Goal: Check status: Check status

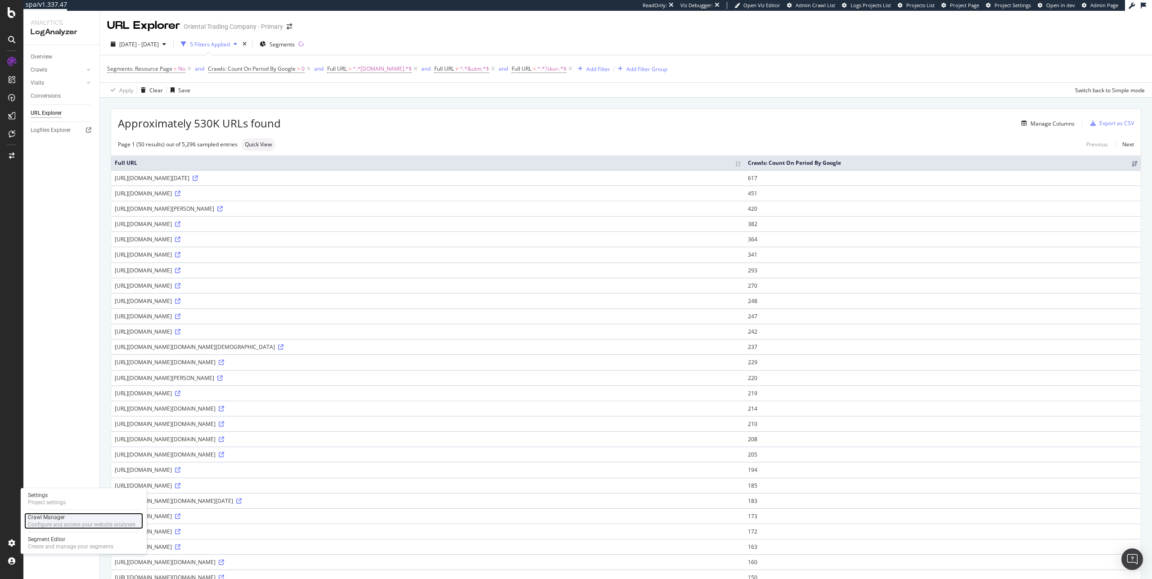
click at [49, 525] on div "Configure and access your website analyses" at bounding box center [82, 524] width 108 height 7
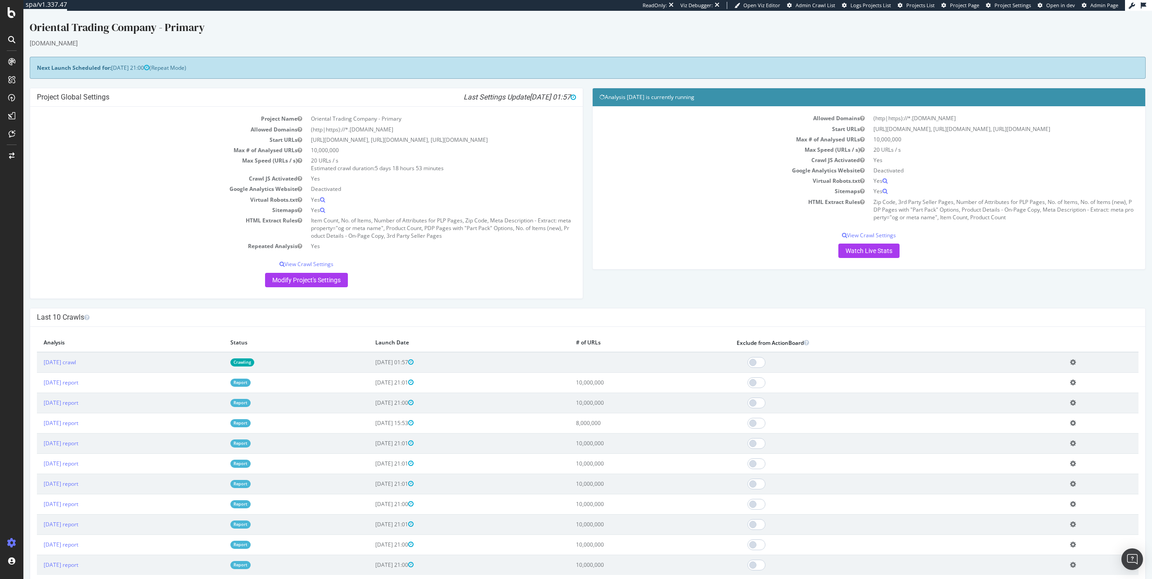
click at [224, 372] on td "[DATE] crawl" at bounding box center [130, 362] width 187 height 21
click at [254, 366] on link "Crawling" at bounding box center [242, 362] width 24 height 8
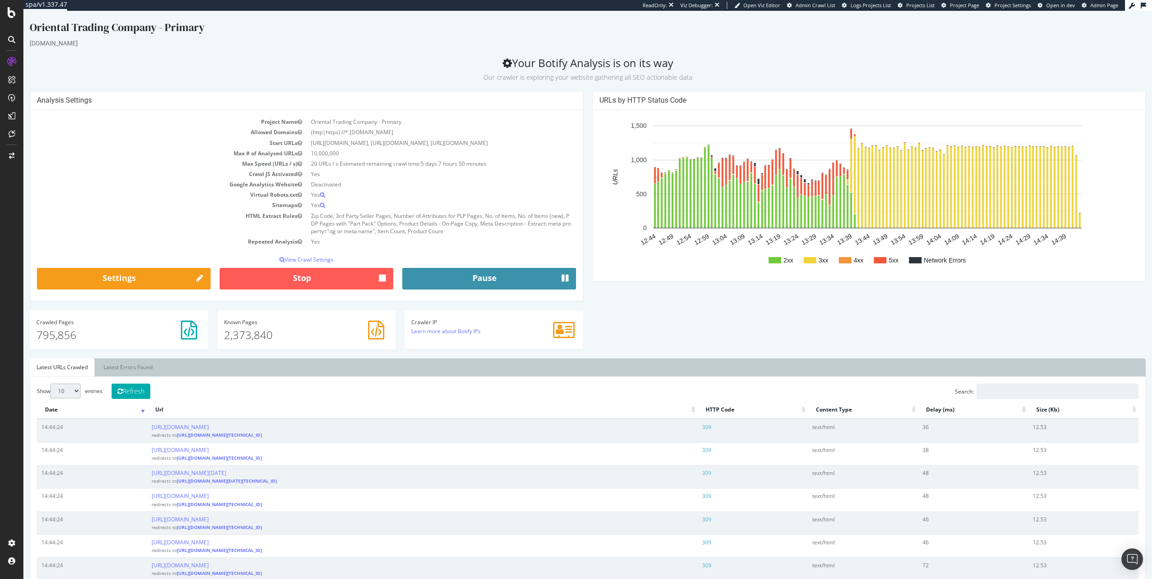
click at [446, 289] on button "Pause" at bounding box center [489, 279] width 174 height 22
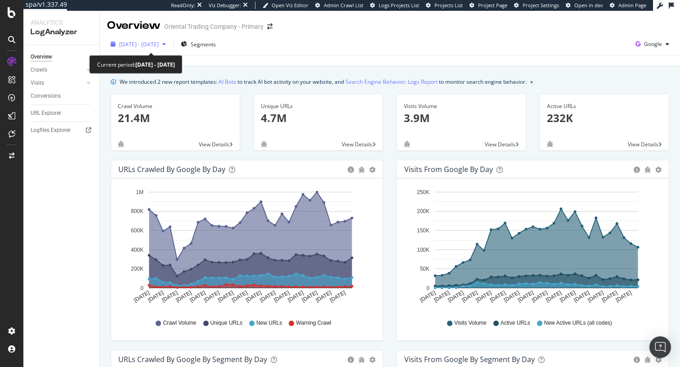
click at [159, 45] on span "2025 Aug. 30th - Sep. 28th" at bounding box center [139, 45] width 40 height 8
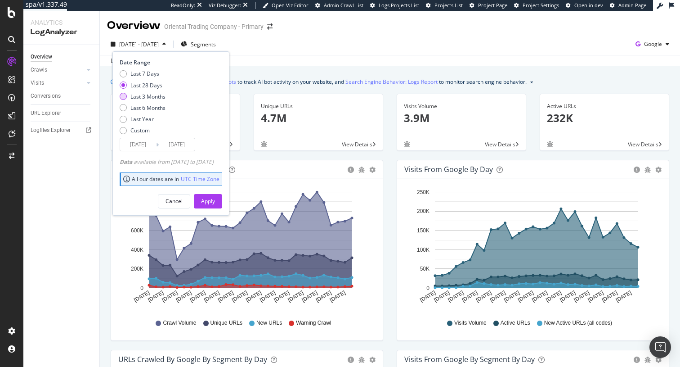
click at [154, 94] on div "Last 3 Months" at bounding box center [148, 97] width 35 height 8
type input "2025/06/29"
click at [215, 197] on div "Apply" at bounding box center [208, 201] width 14 height 14
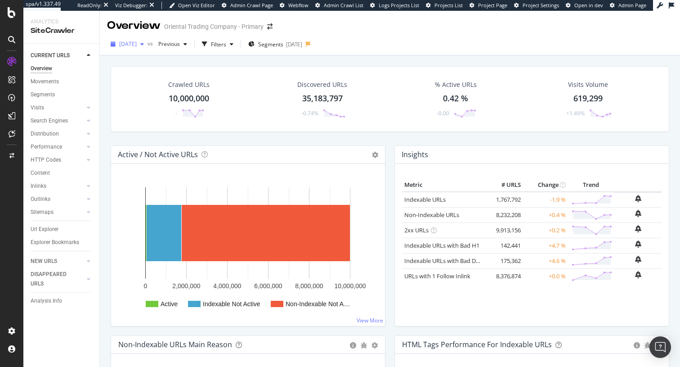
click at [137, 44] on span "[DATE]" at bounding box center [128, 44] width 18 height 8
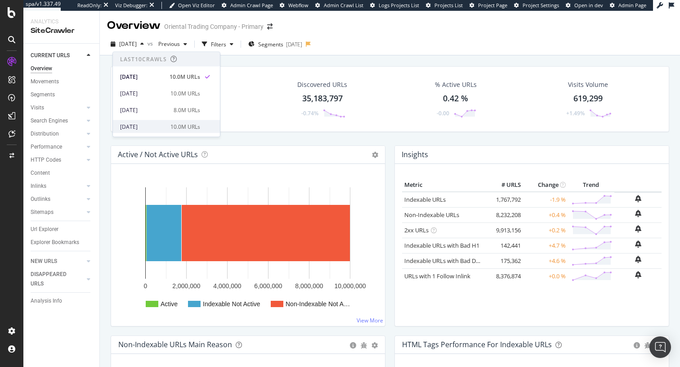
click at [165, 127] on div "[DATE]" at bounding box center [142, 126] width 45 height 8
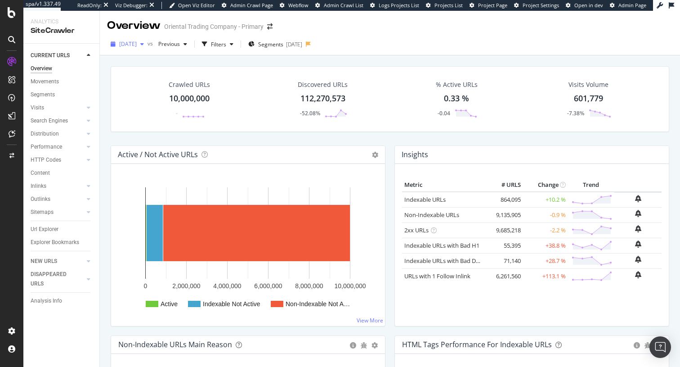
click at [148, 39] on div "[DATE]" at bounding box center [127, 44] width 41 height 14
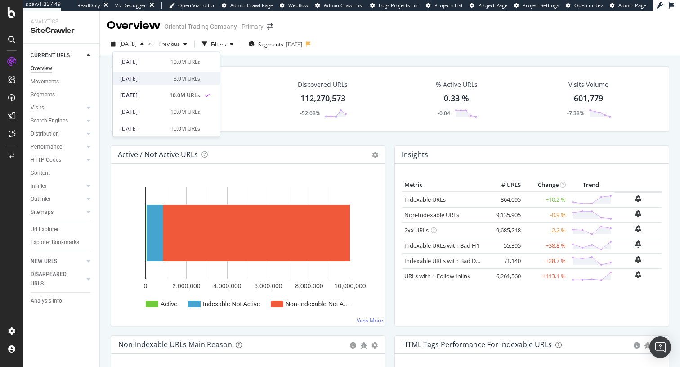
scroll to position [53, 0]
click at [188, 93] on div "10.0M URLs" at bounding box center [186, 90] width 30 height 8
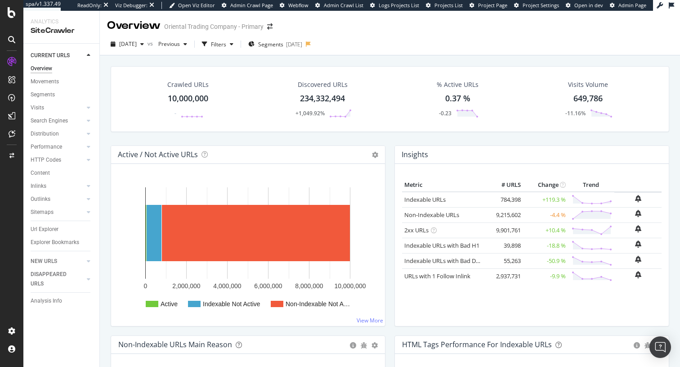
click at [332, 99] on div "234,332,494" at bounding box center [322, 99] width 45 height 12
